Goal: Information Seeking & Learning: Learn about a topic

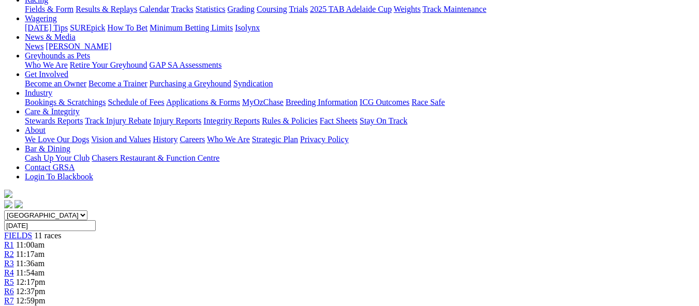
scroll to position [103, 0]
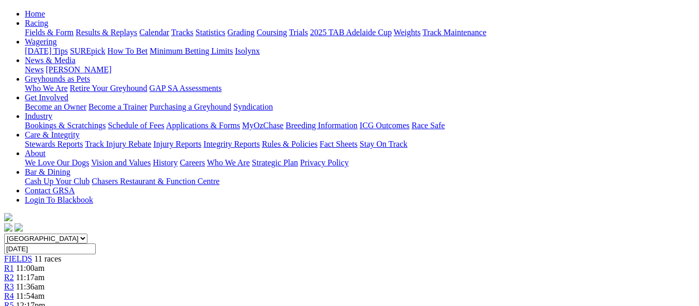
click at [156, 273] on div "R2 11:17am" at bounding box center [349, 277] width 691 height 9
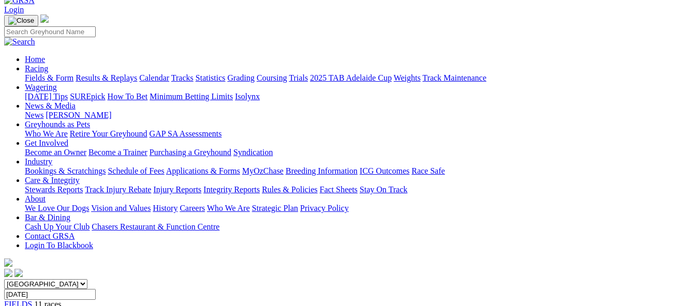
scroll to position [52, 0]
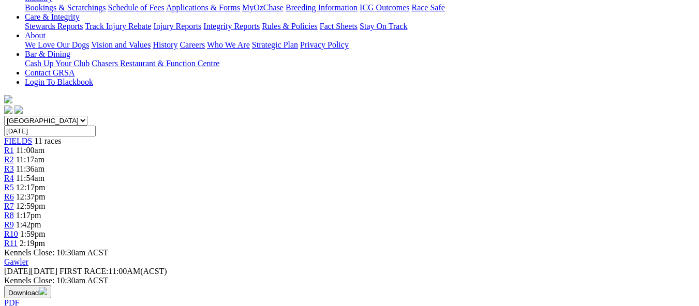
scroll to position [103, 0]
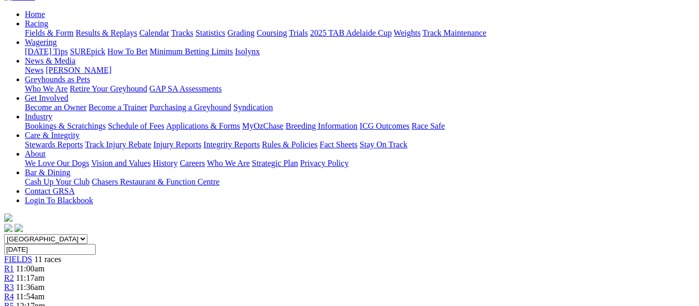
scroll to position [103, 0]
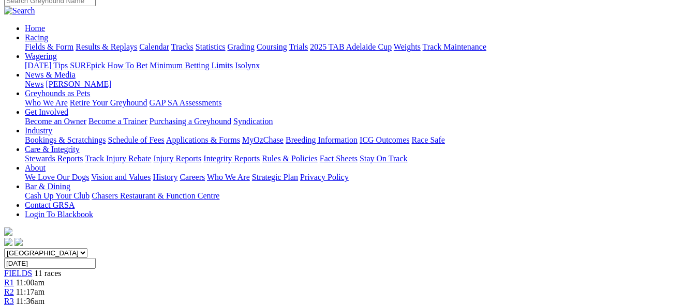
scroll to position [103, 0]
